Goal: Task Accomplishment & Management: Manage account settings

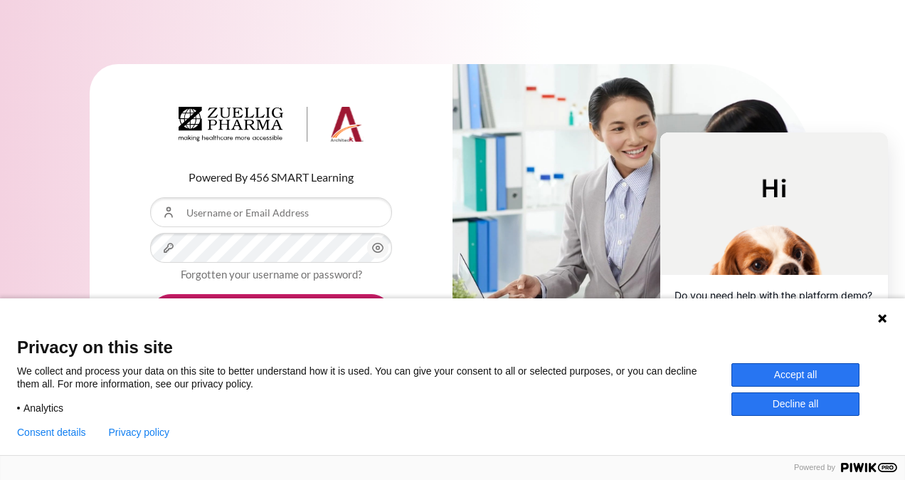
click at [786, 363] on button "Accept all" at bounding box center [796, 374] width 128 height 23
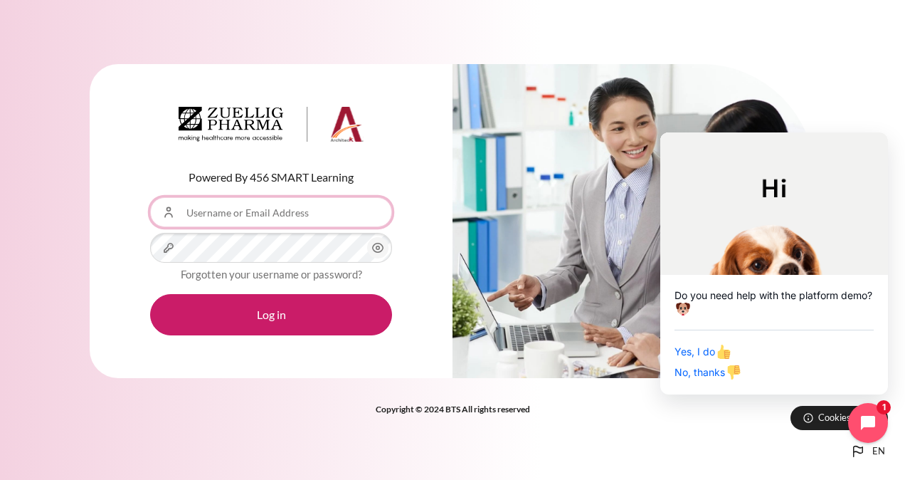
click at [304, 214] on input "Username or Email Address" at bounding box center [271, 212] width 242 height 30
type input "ldtminh"
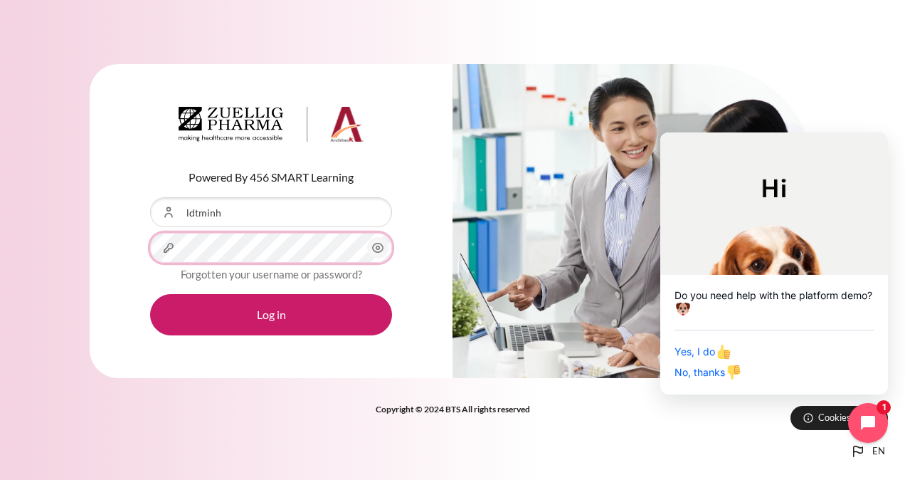
click at [150, 294] on button "Log in" at bounding box center [271, 314] width 242 height 41
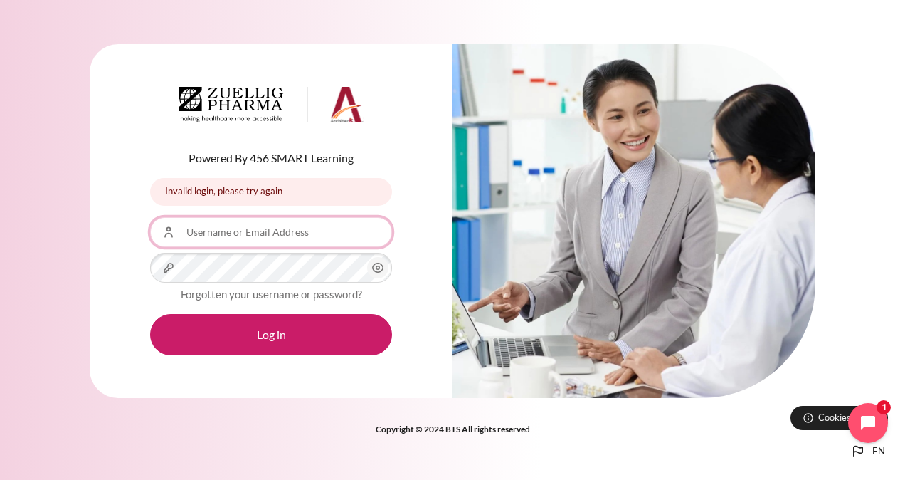
click at [225, 231] on input "Username or Email Address" at bounding box center [271, 232] width 242 height 30
type input "ldtminh"
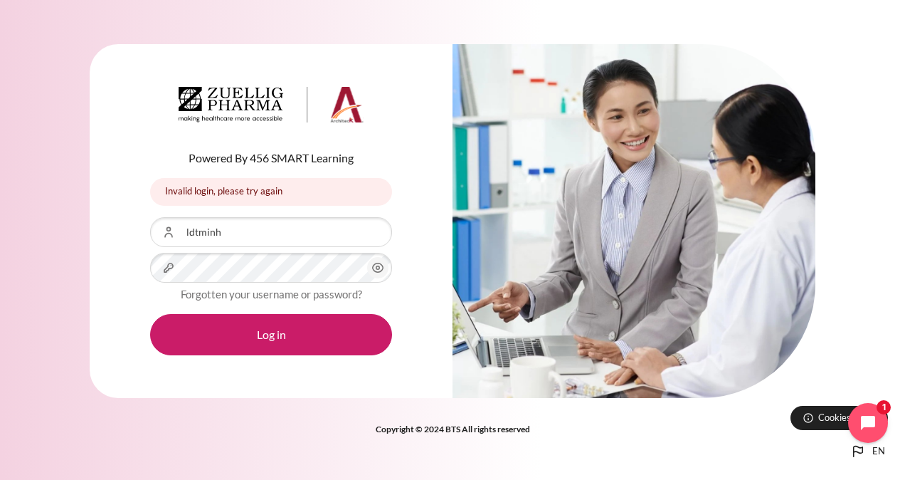
click at [374, 267] on icon "Content" at bounding box center [377, 267] width 17 height 17
click at [282, 236] on input "ldtminh" at bounding box center [271, 232] width 242 height 30
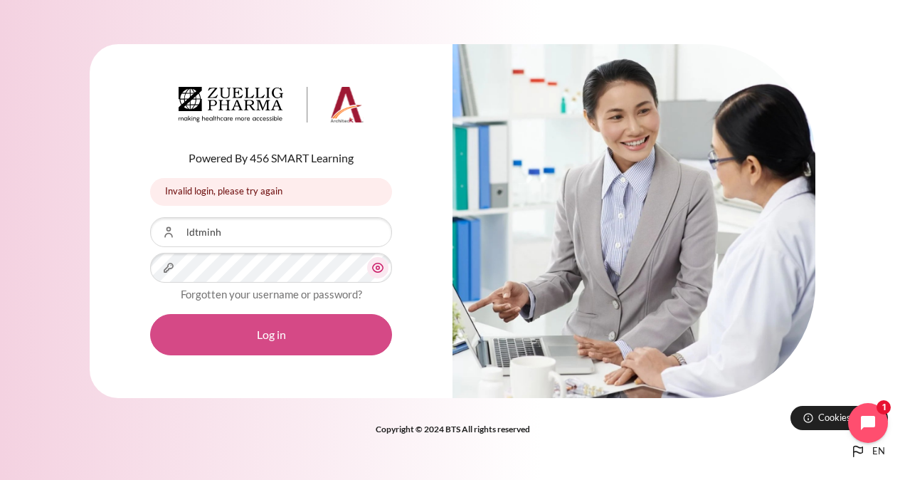
click at [305, 342] on button "Log in" at bounding box center [271, 334] width 242 height 41
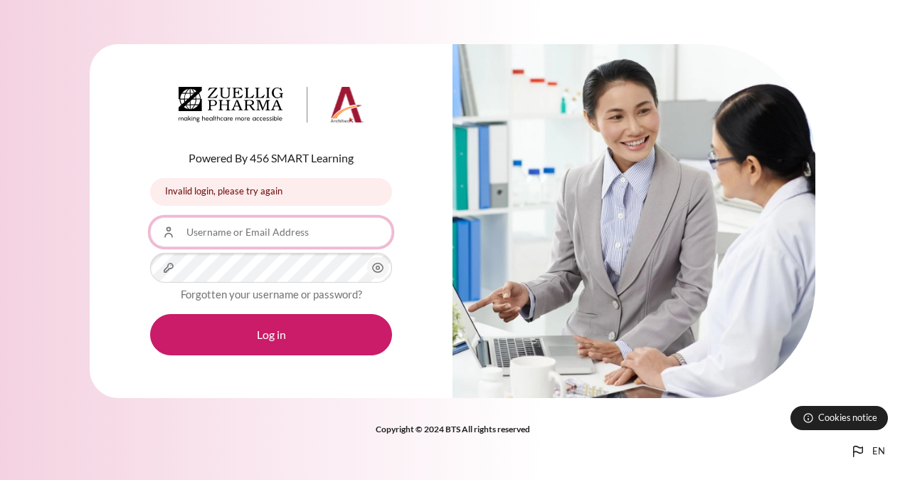
click at [329, 243] on input "Username or Email Address" at bounding box center [271, 232] width 242 height 30
type input "ldtminh@zuelligpharma.com"
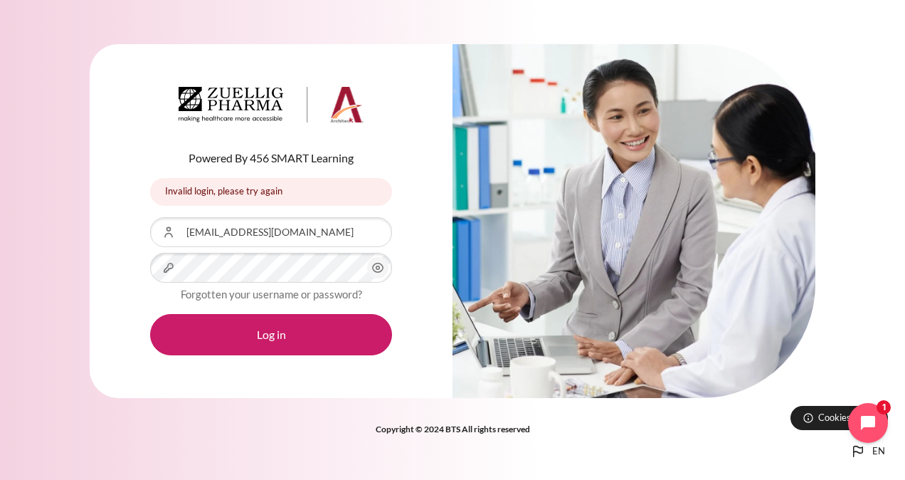
click at [376, 270] on icon "Content" at bounding box center [377, 267] width 17 height 17
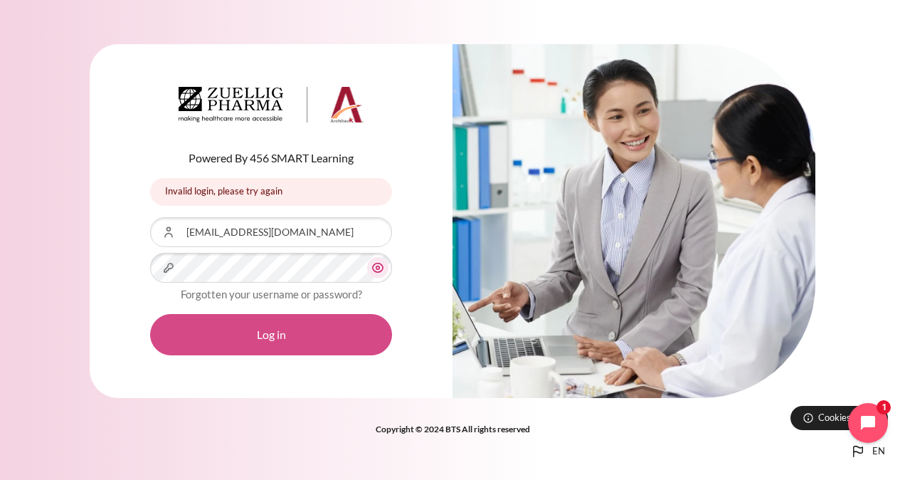
click at [295, 329] on button "Log in" at bounding box center [271, 334] width 242 height 41
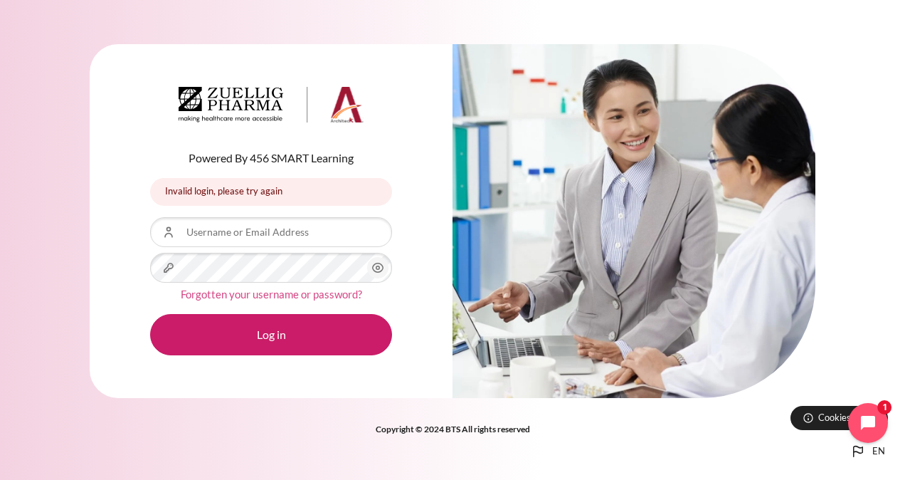
click at [297, 295] on link "Forgotten your username or password?" at bounding box center [271, 294] width 181 height 13
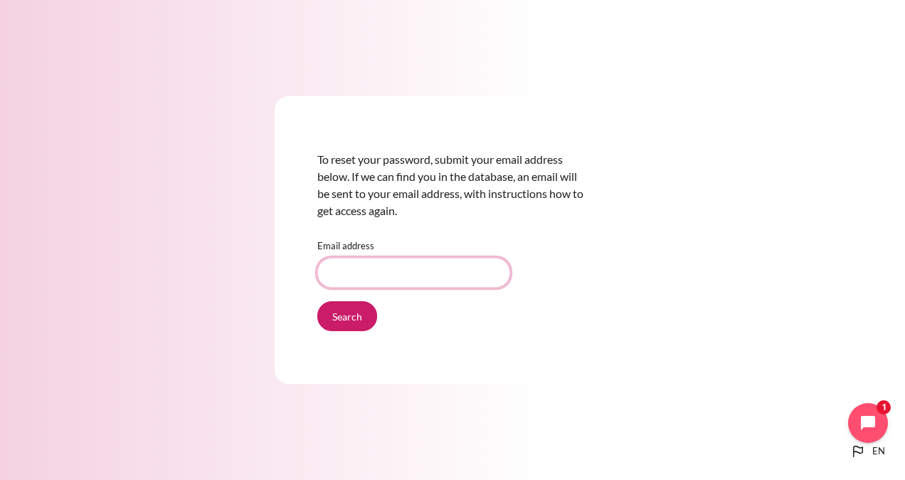
click at [374, 270] on input "Email address" at bounding box center [413, 273] width 193 height 30
type input "ldtminh@zuelligpharma.com"
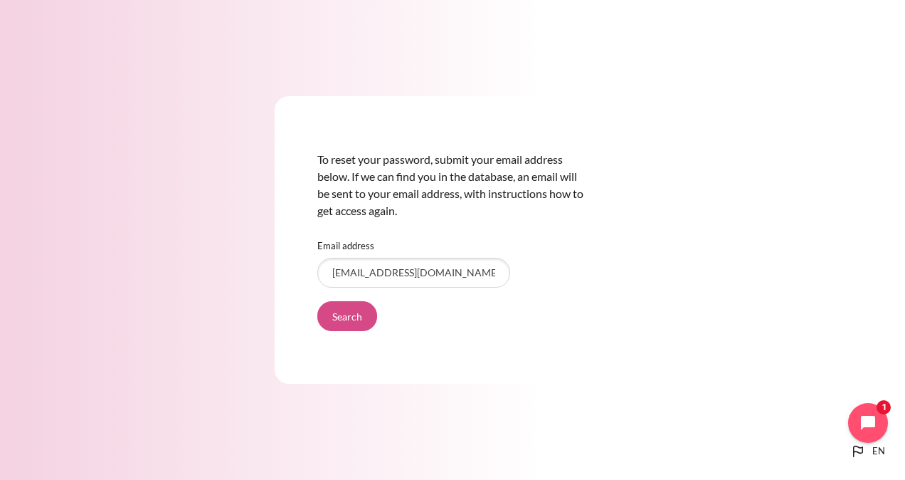
click at [336, 322] on input "Search" at bounding box center [347, 316] width 60 height 30
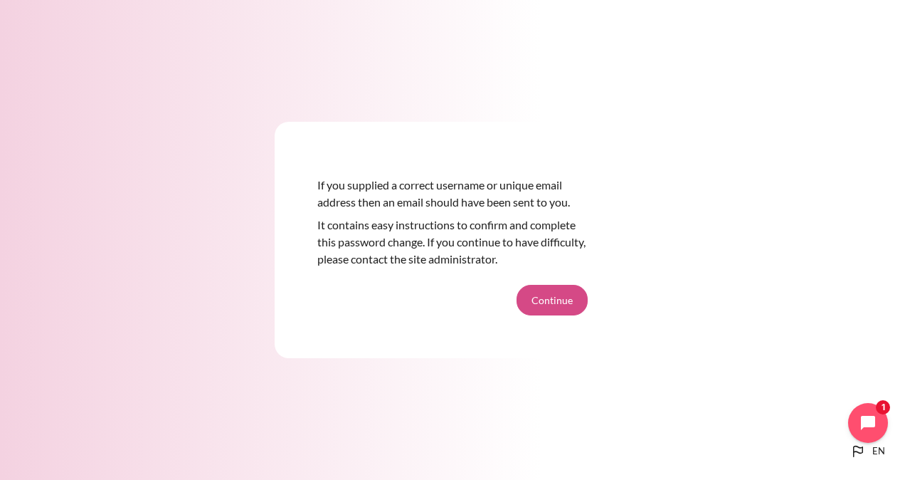
click at [546, 305] on button "Continue" at bounding box center [552, 300] width 71 height 30
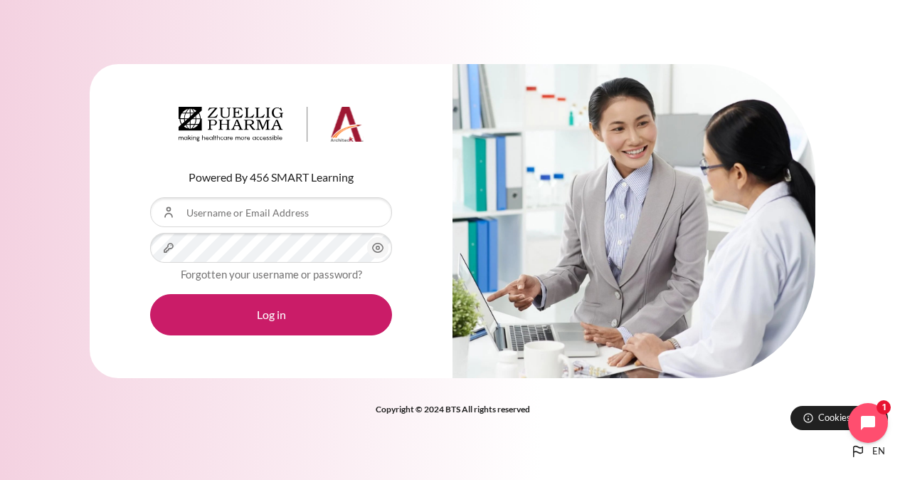
click at [256, 231] on form "Username or Email Address Password Forgotten your username or password? Log in" at bounding box center [271, 266] width 242 height 138
click at [278, 214] on input "Username or Email Address" at bounding box center [271, 212] width 242 height 30
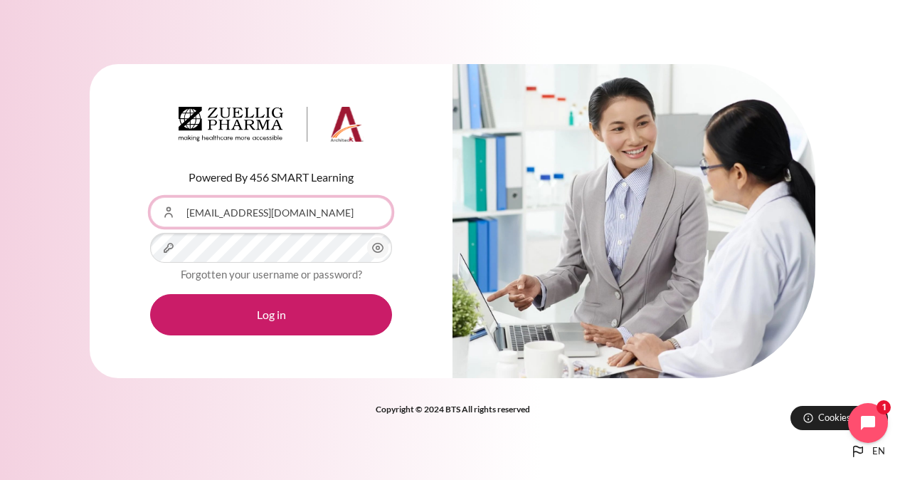
type input "[EMAIL_ADDRESS][DOMAIN_NAME]"
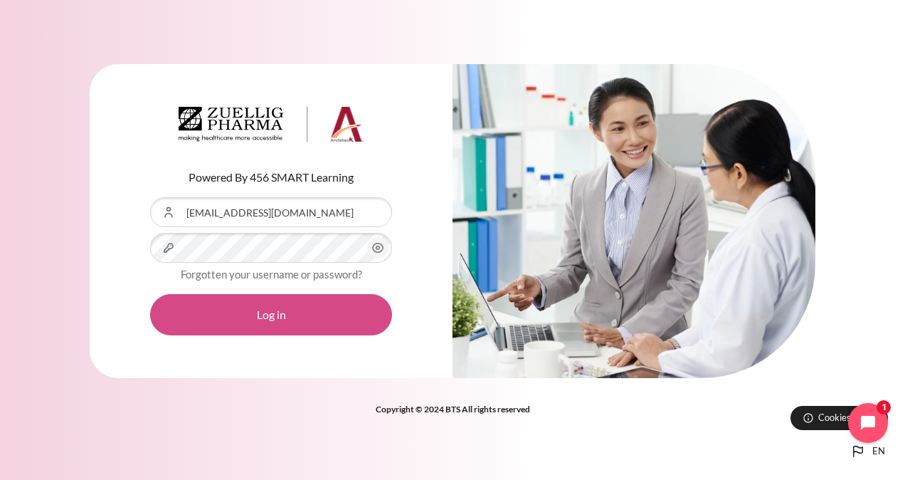
click at [315, 302] on button "Log in" at bounding box center [271, 314] width 242 height 41
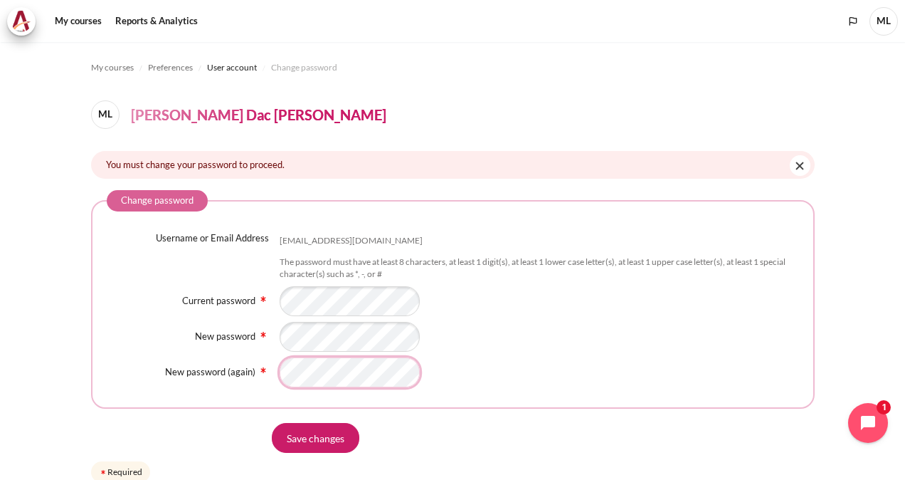
click at [272, 423] on input "Save changes" at bounding box center [316, 438] width 88 height 30
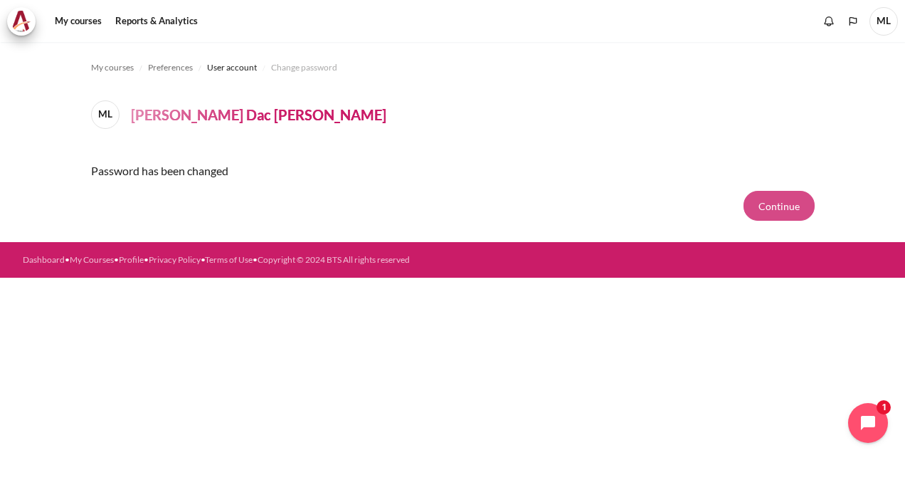
click at [765, 200] on button "Continue" at bounding box center [779, 206] width 71 height 30
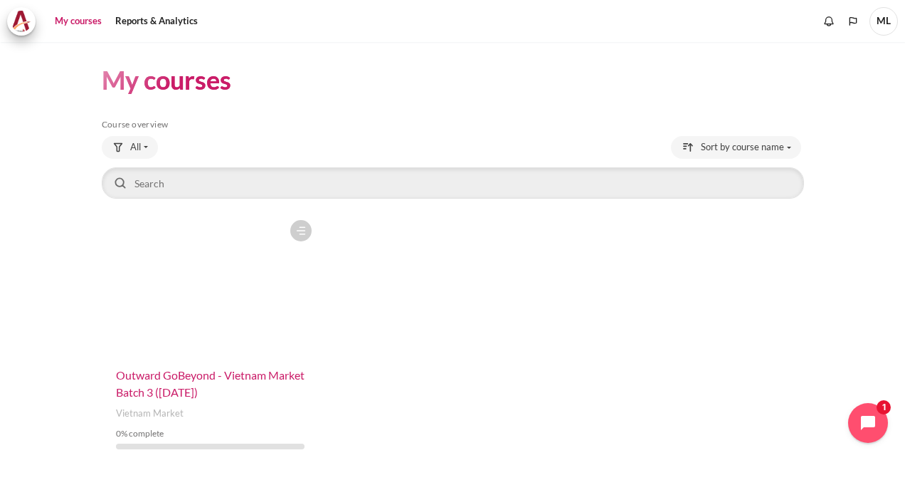
click at [186, 389] on span "Outward GoBeyond - Vietnam Market Batch 3 ([DATE])" at bounding box center [210, 383] width 189 height 31
